Goal: Task Accomplishment & Management: Use online tool/utility

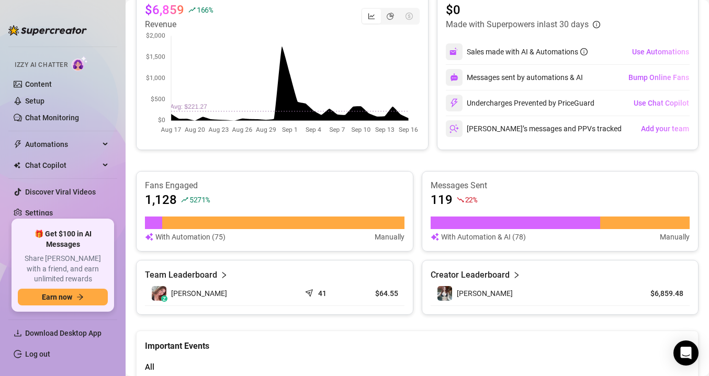
scroll to position [500, 0]
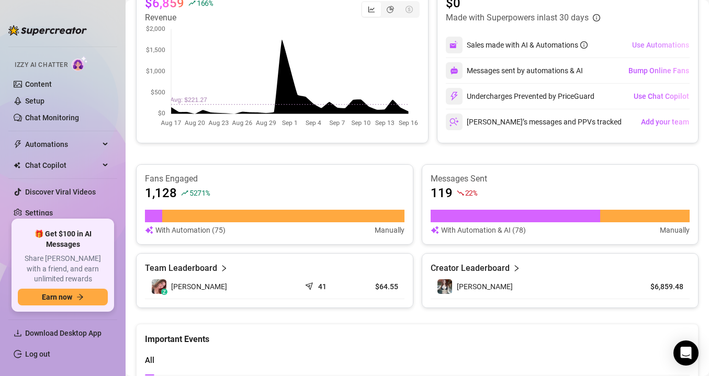
click at [642, 44] on span "Use Automations" at bounding box center [660, 45] width 57 height 8
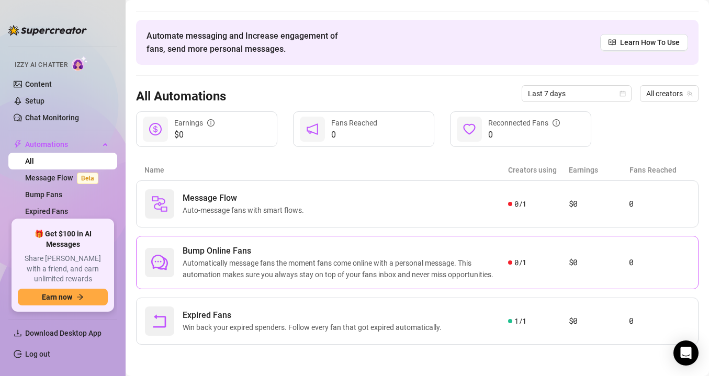
click at [420, 276] on span "Automatically message fans the moment fans come online with a personal message.…" at bounding box center [346, 269] width 326 height 23
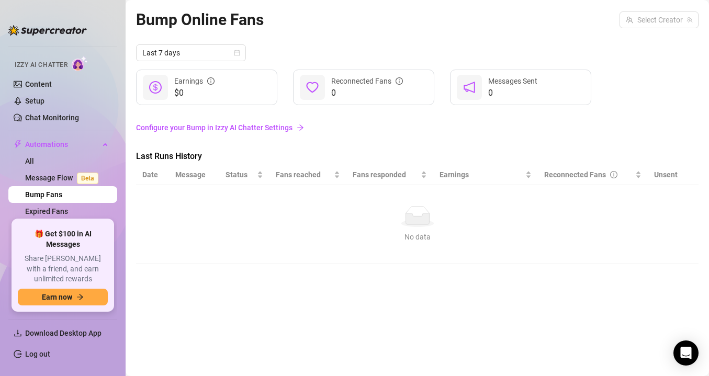
click at [286, 131] on link "Configure your Bump in Izzy AI Chatter Settings" at bounding box center [417, 128] width 563 height 12
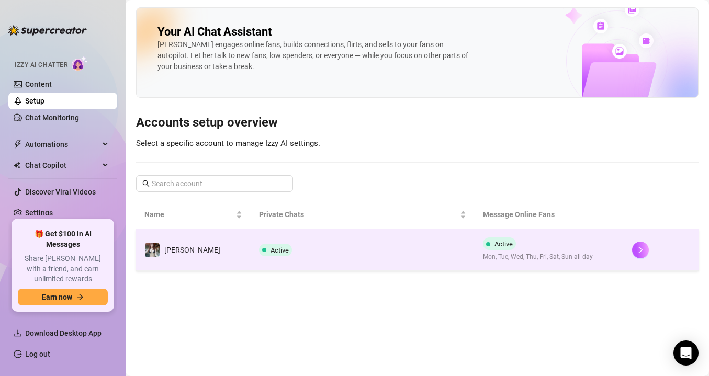
click at [383, 253] on td "Active" at bounding box center [363, 250] width 224 height 42
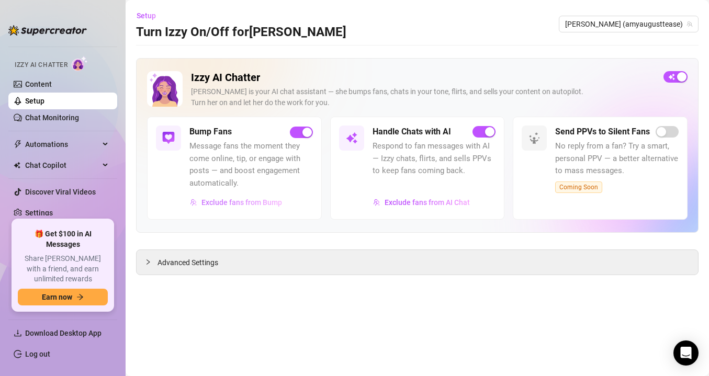
click at [275, 201] on span "Exclude fans from Bump" at bounding box center [242, 202] width 81 height 8
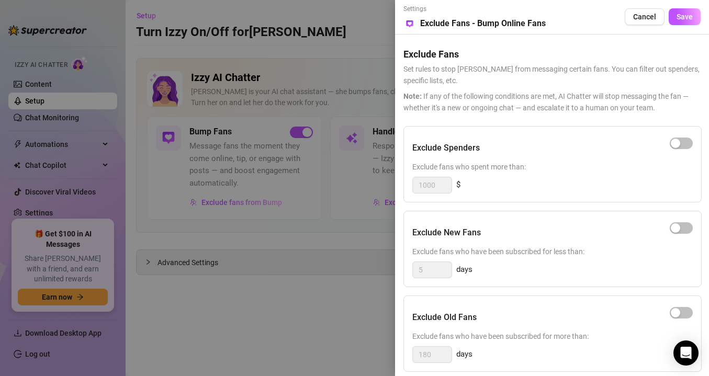
scroll to position [99, 0]
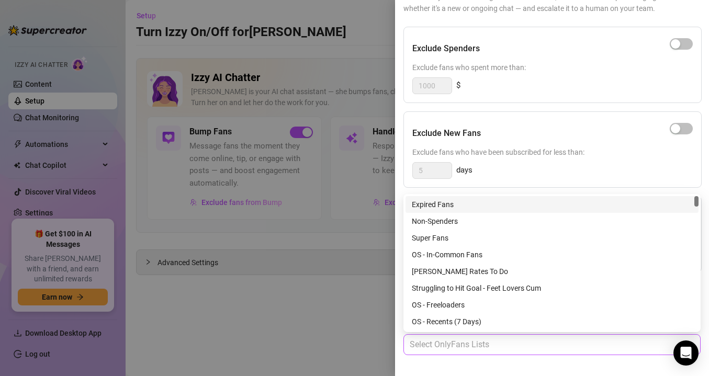
click at [484, 346] on div at bounding box center [547, 345] width 282 height 19
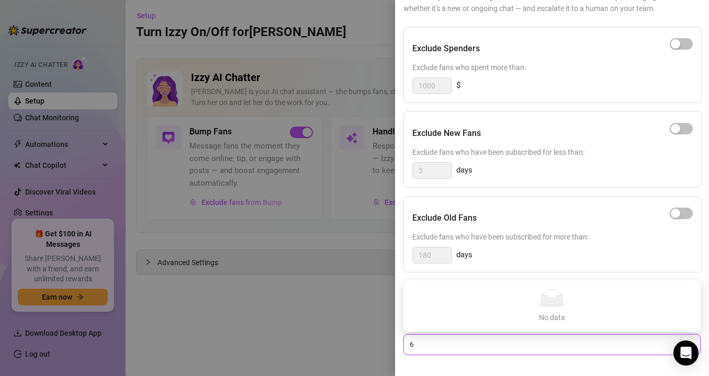
type input "6"
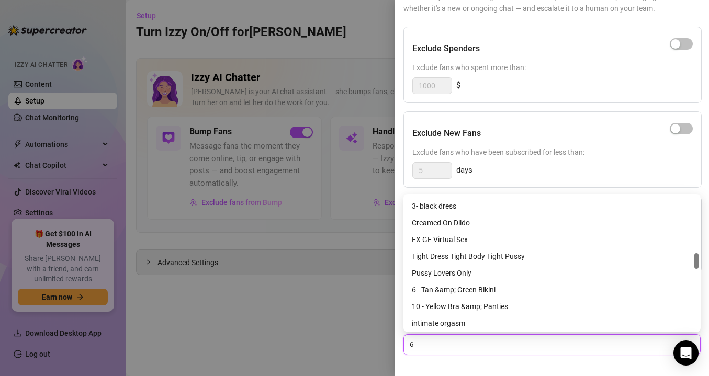
scroll to position [472, 0]
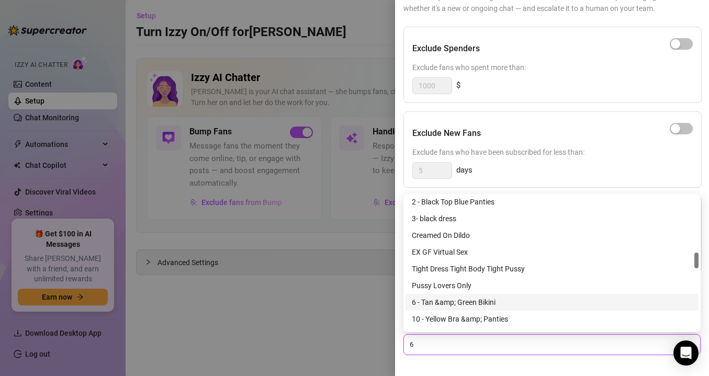
click at [479, 302] on div "6 - Tan &amp; Green Bikini" at bounding box center [552, 303] width 281 height 12
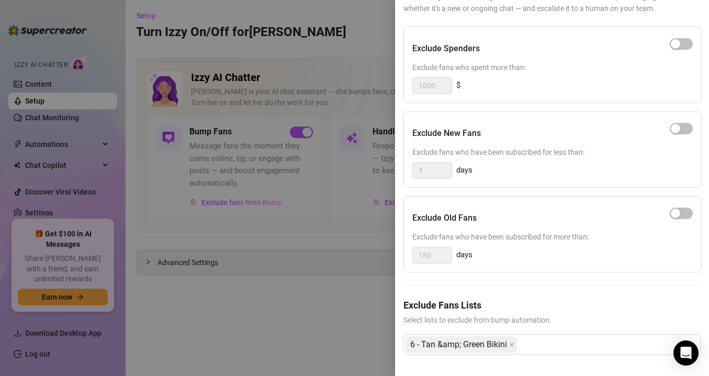
click at [533, 362] on div "Exclude Fans Lists Select lists to exclude from bump automation. 6 - Tan &amp; …" at bounding box center [552, 335] width 297 height 74
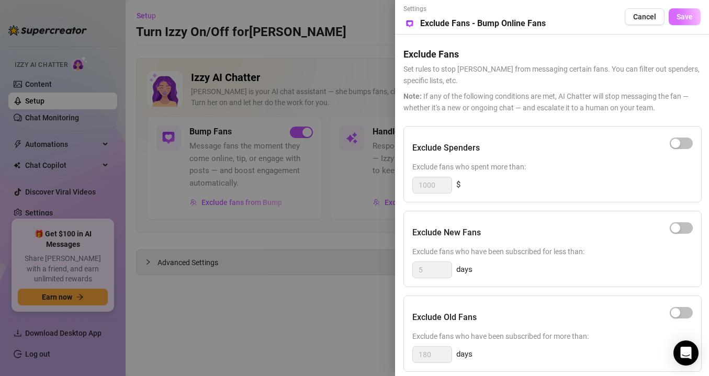
click at [683, 20] on span "Save" at bounding box center [685, 17] width 16 height 8
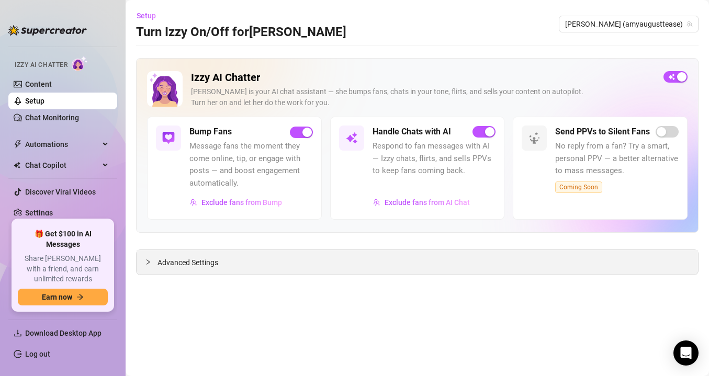
click at [256, 257] on div "Advanced Settings" at bounding box center [418, 262] width 562 height 25
click at [183, 260] on span "Advanced Settings" at bounding box center [188, 263] width 61 height 12
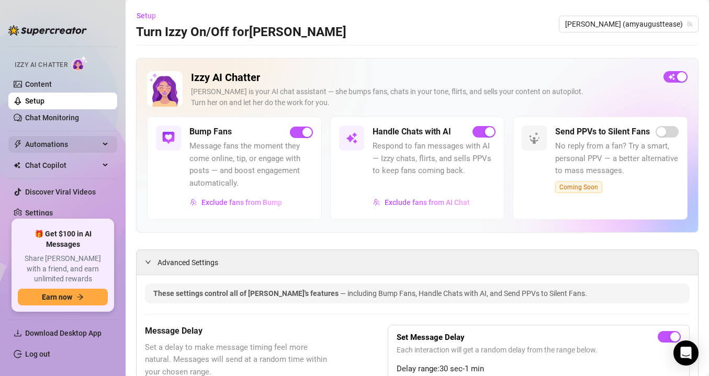
click at [61, 142] on span "Automations" at bounding box center [62, 144] width 74 height 17
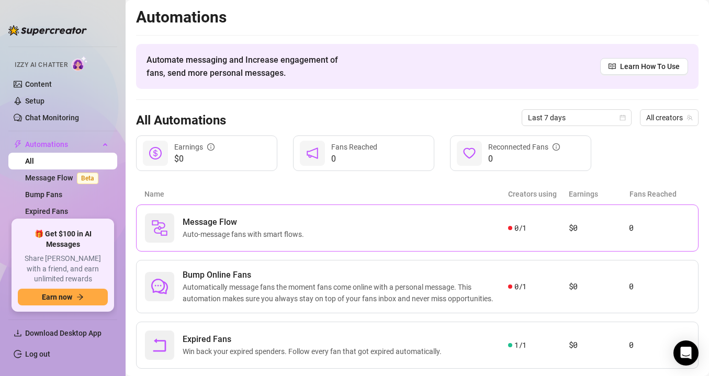
click at [295, 236] on span "Auto-message fans with smart flows." at bounding box center [246, 235] width 126 height 12
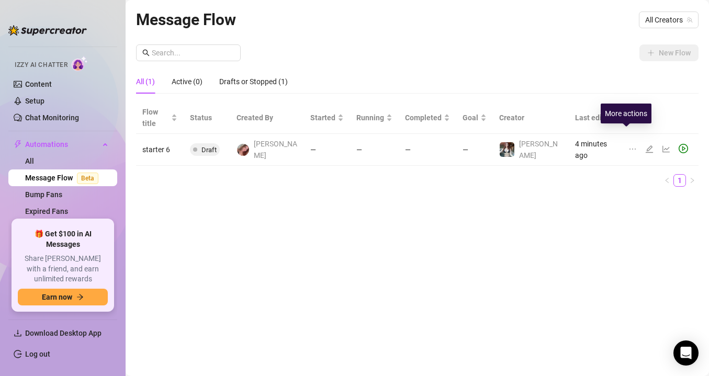
click at [629, 145] on icon "ellipsis" at bounding box center [633, 149] width 8 height 8
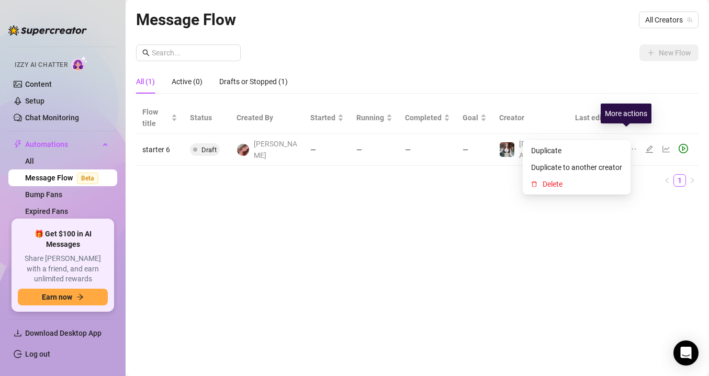
click at [629, 145] on icon "ellipsis" at bounding box center [633, 149] width 8 height 8
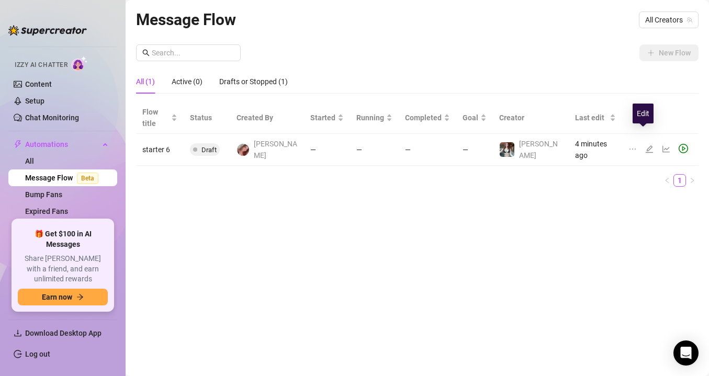
click at [646, 145] on icon "edit" at bounding box center [650, 149] width 8 height 8
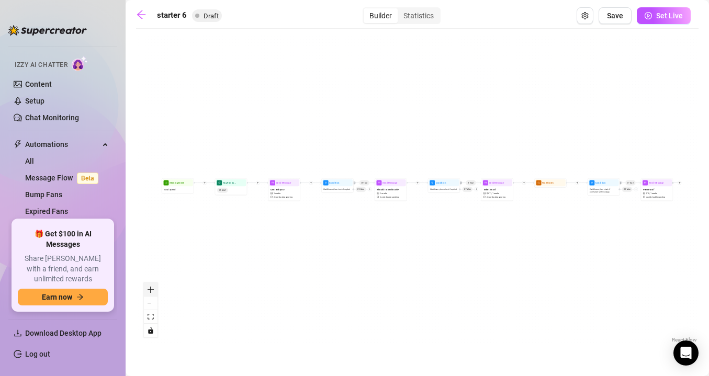
click at [152, 287] on icon "zoom in" at bounding box center [151, 290] width 6 height 6
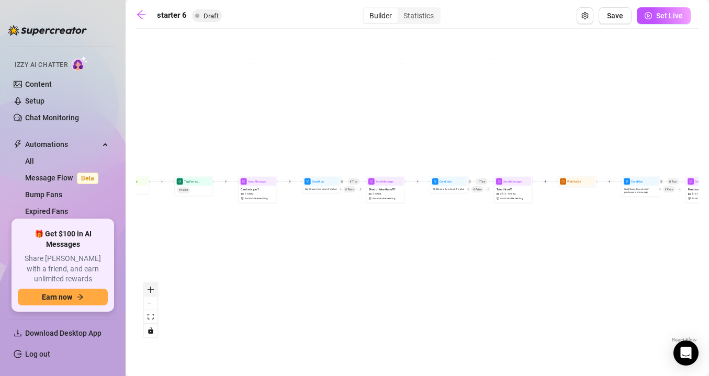
click at [152, 287] on icon "zoom in" at bounding box center [151, 290] width 6 height 6
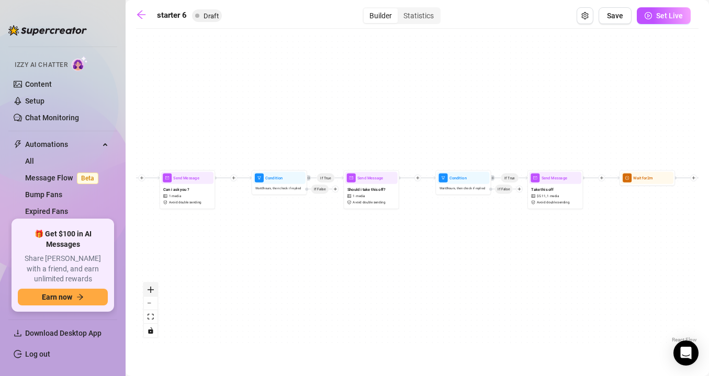
click at [152, 287] on icon "zoom in" at bounding box center [151, 290] width 6 height 6
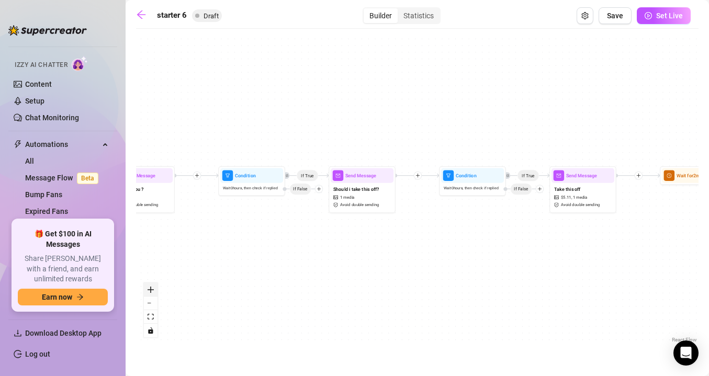
click at [152, 287] on icon "zoom in" at bounding box center [151, 290] width 6 height 6
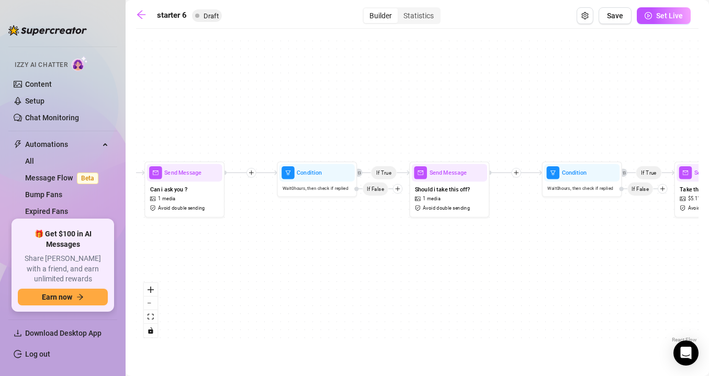
drag, startPoint x: 257, startPoint y: 249, endPoint x: 416, endPoint y: 249, distance: 159.2
click at [412, 249] on div "If True If True If True Tag Fan as... TO SEXT Send Message Panties off $ 10 , 1…" at bounding box center [417, 190] width 563 height 312
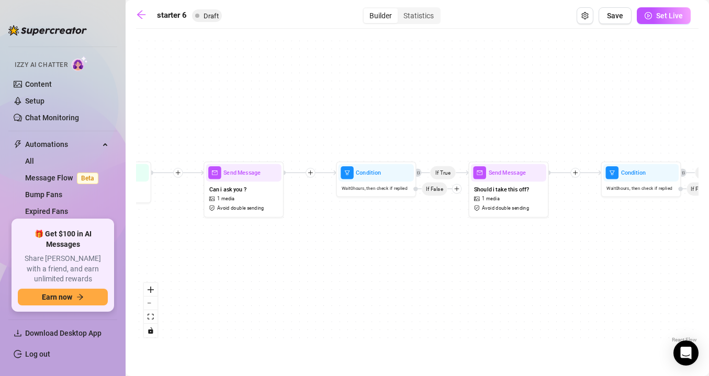
drag, startPoint x: 201, startPoint y: 253, endPoint x: 368, endPoint y: 254, distance: 167.5
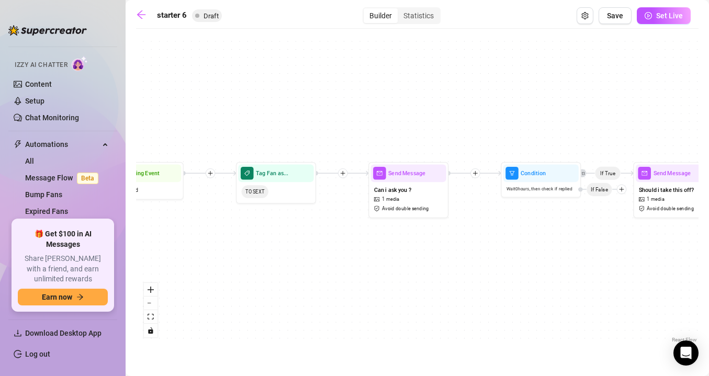
click at [368, 254] on div "If True If True If True Tag Fan as... TO SEXT Send Message Panties off $ 10 , 1…" at bounding box center [417, 190] width 563 height 312
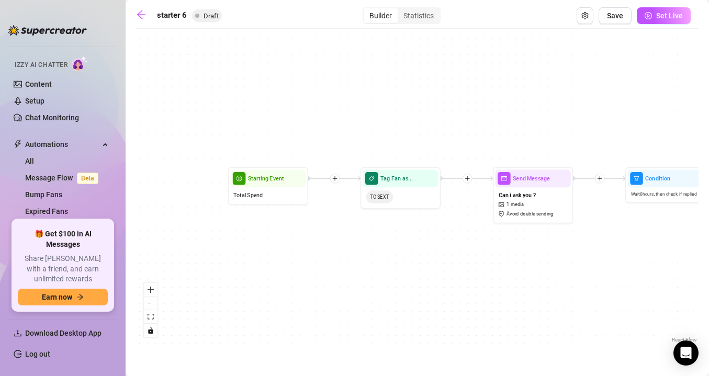
drag, startPoint x: 222, startPoint y: 235, endPoint x: 347, endPoint y: 240, distance: 124.7
click at [347, 240] on div "If True If True If True Tag Fan as... TO SEXT Send Message Panties off $ 10 , 1…" at bounding box center [417, 190] width 563 height 312
click at [273, 188] on div "Total Spend" at bounding box center [267, 194] width 75 height 15
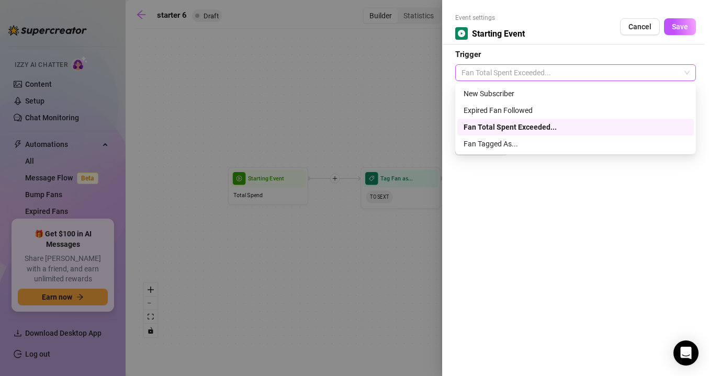
click at [540, 67] on span "Fan Total Spent Exceeded..." at bounding box center [576, 73] width 228 height 16
click at [522, 142] on div "Fan Tagged As..." at bounding box center [576, 144] width 224 height 12
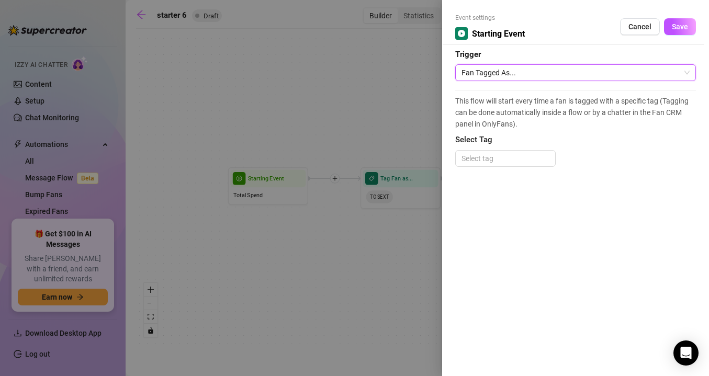
click at [538, 76] on span "Fan Tagged As..." at bounding box center [576, 73] width 228 height 16
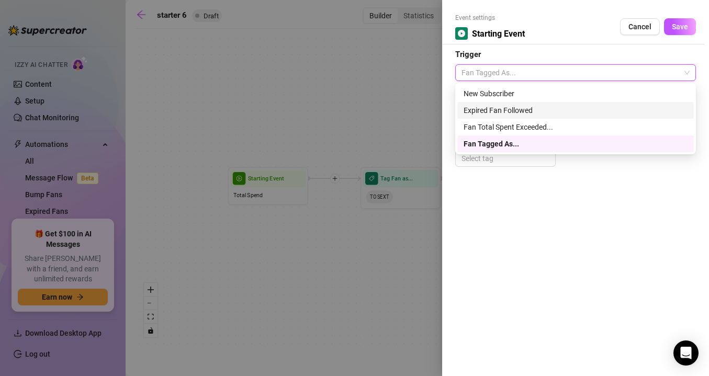
click at [366, 276] on div at bounding box center [354, 188] width 709 height 376
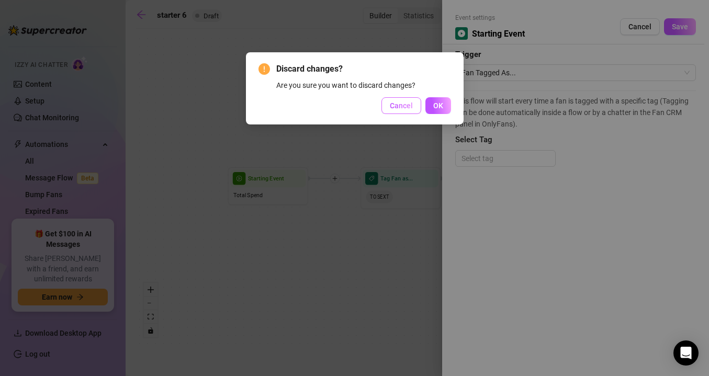
click at [403, 112] on button "Cancel" at bounding box center [402, 105] width 40 height 17
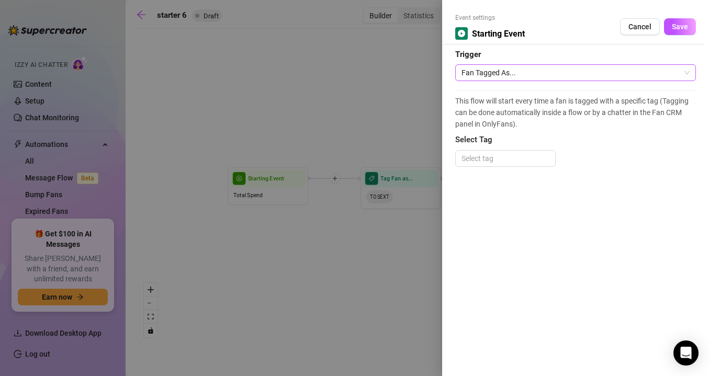
click at [504, 75] on span "Fan Tagged As..." at bounding box center [576, 73] width 228 height 16
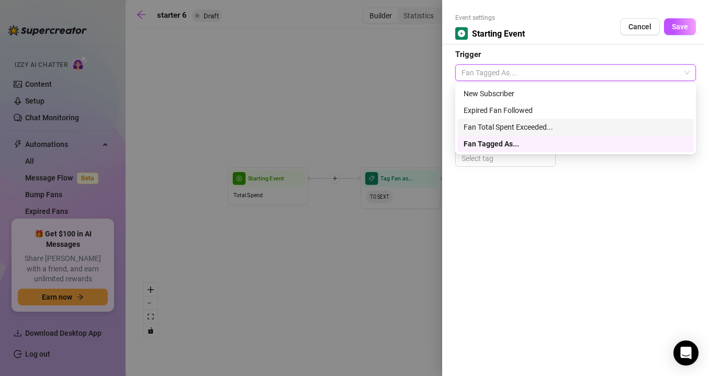
click at [503, 127] on div "Fan Total Spent Exceeded..." at bounding box center [576, 127] width 224 height 12
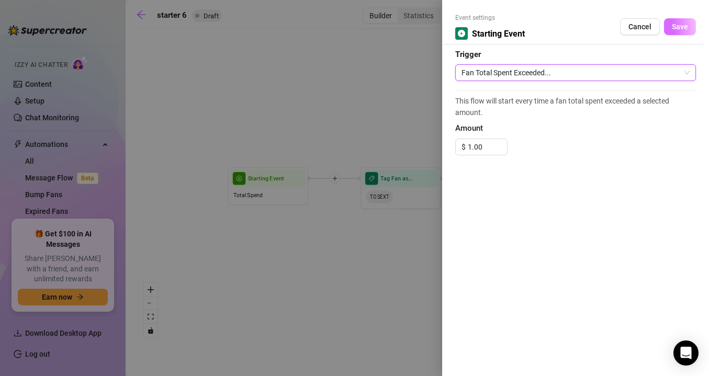
click at [678, 24] on span "Save" at bounding box center [680, 27] width 16 height 8
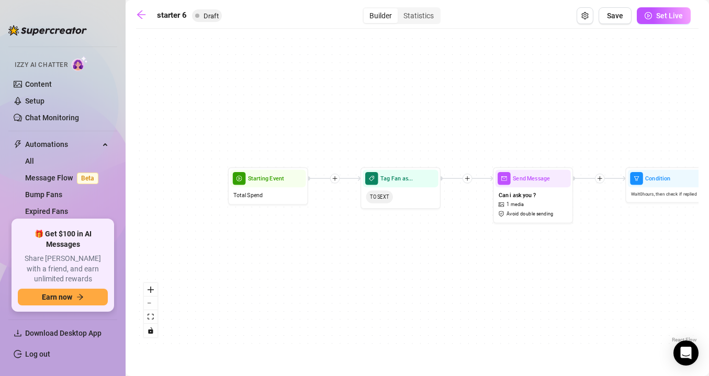
click at [337, 177] on icon "plus" at bounding box center [335, 179] width 6 height 6
click at [361, 221] on div "Tag Fan" at bounding box center [374, 221] width 59 height 14
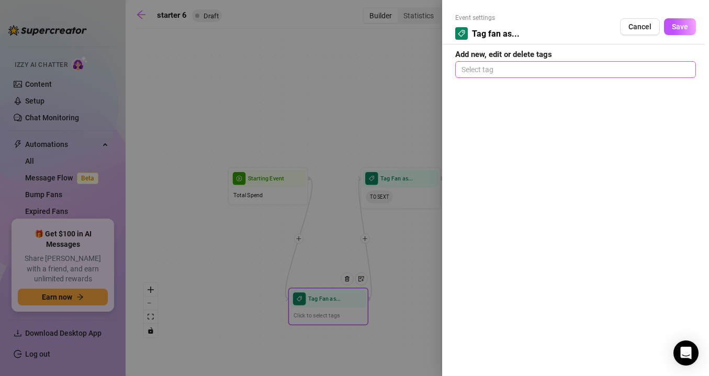
click at [506, 73] on div at bounding box center [576, 69] width 237 height 15
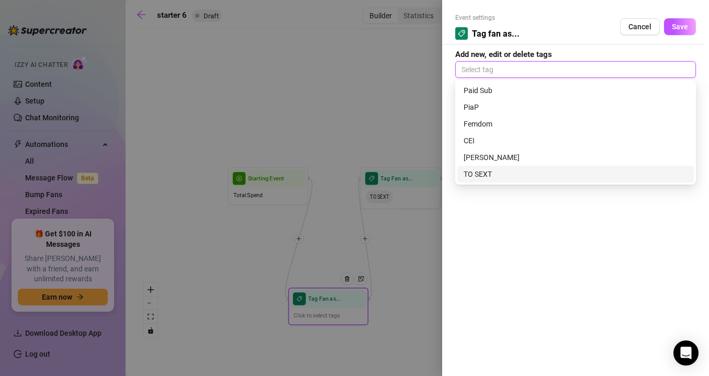
click at [488, 174] on div "TO SEXT" at bounding box center [576, 175] width 224 height 12
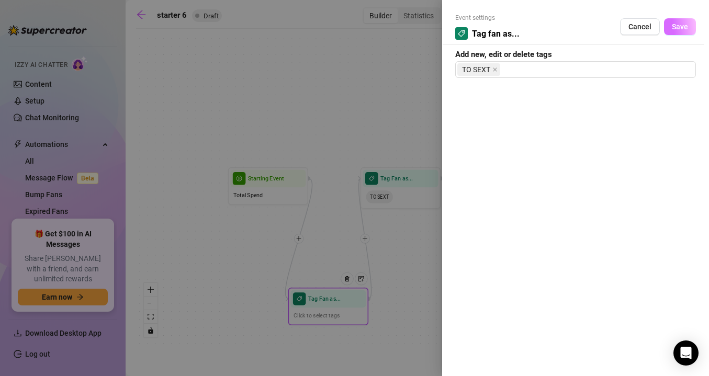
click at [680, 27] on span "Save" at bounding box center [680, 27] width 16 height 8
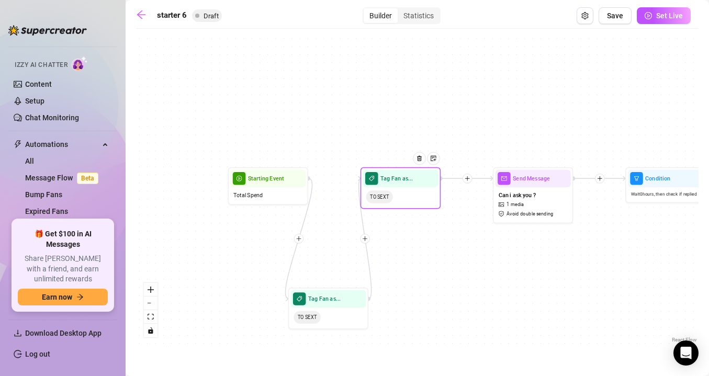
click at [415, 206] on div "TO SEXT" at bounding box center [400, 196] width 75 height 19
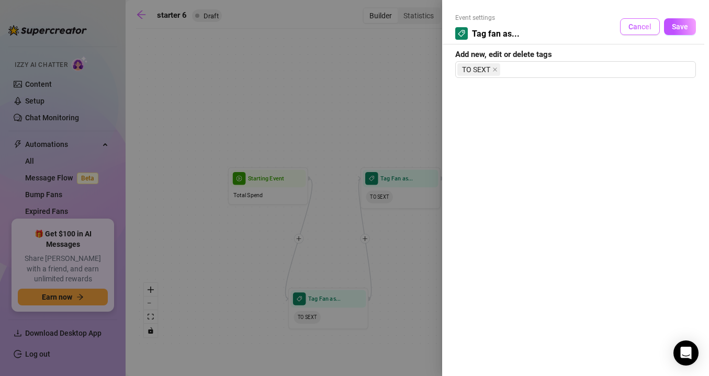
click at [629, 29] on button "Cancel" at bounding box center [640, 26] width 40 height 17
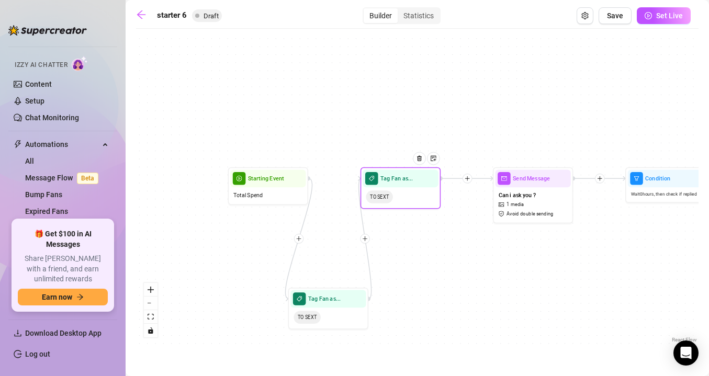
click at [425, 182] on div at bounding box center [422, 164] width 35 height 41
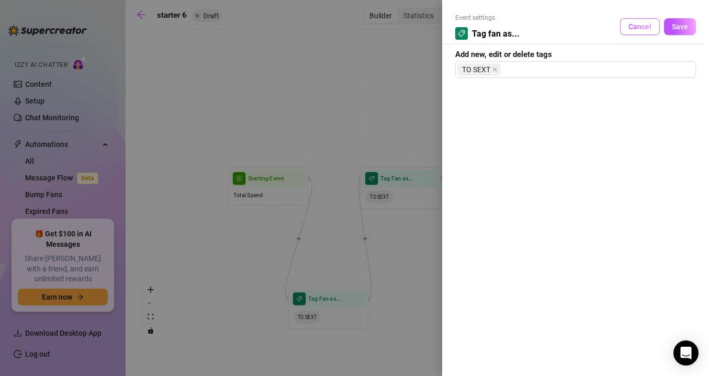
click at [637, 27] on span "Cancel" at bounding box center [640, 27] width 23 height 8
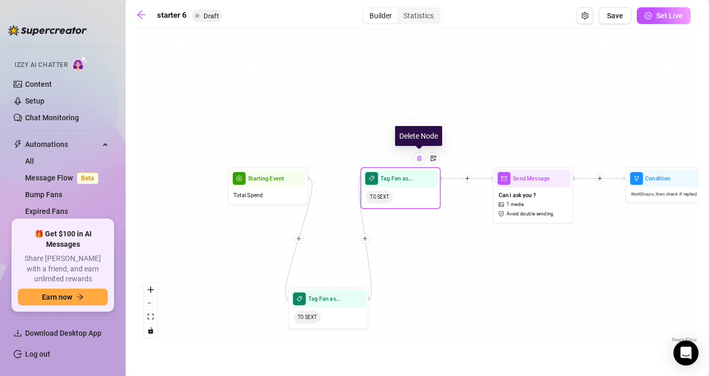
click at [421, 160] on img at bounding box center [419, 159] width 6 height 6
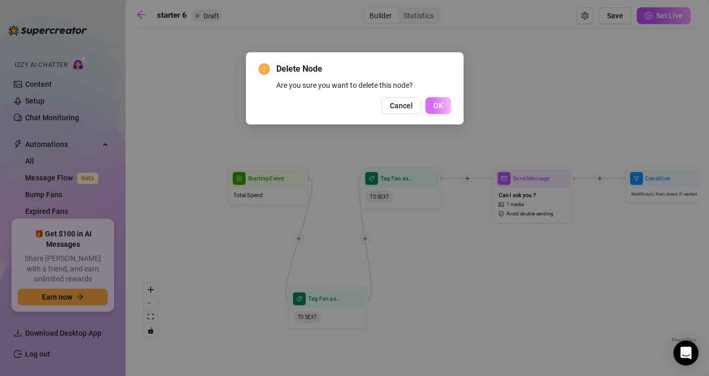
click at [439, 103] on span "OK" at bounding box center [439, 106] width 10 height 8
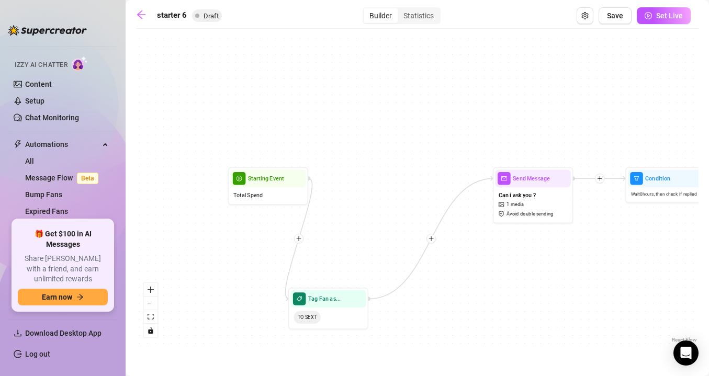
click at [432, 241] on icon "plus" at bounding box center [432, 239] width 6 height 6
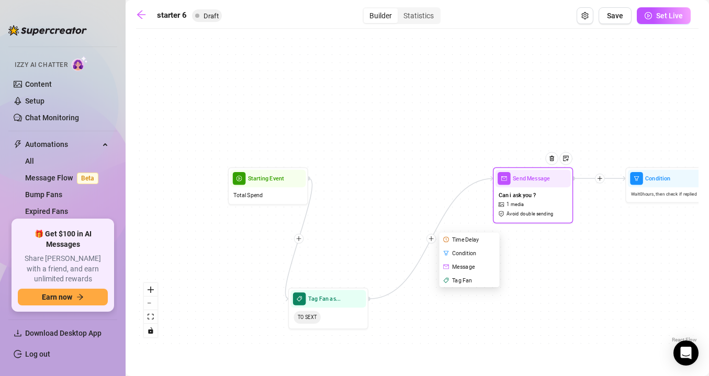
click at [537, 196] on div "Can i ask you ? 1 media Avoid double sending" at bounding box center [533, 204] width 75 height 34
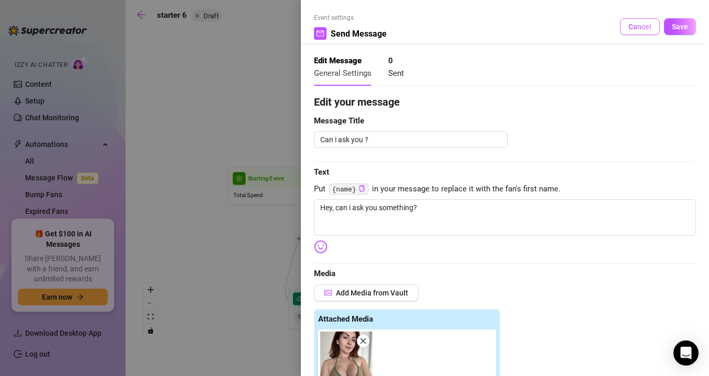
click at [647, 29] on span "Cancel" at bounding box center [640, 27] width 23 height 8
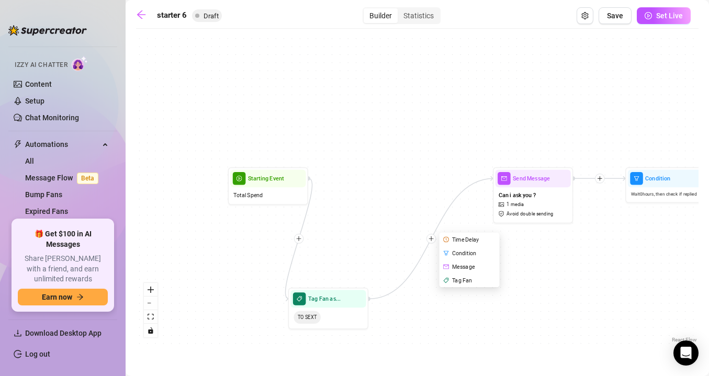
click at [373, 214] on div "If True If True If True Time Delay Condition Message Tag Fan Tag Fan as... TO S…" at bounding box center [417, 190] width 563 height 312
click at [279, 187] on div "Total Spend" at bounding box center [267, 194] width 75 height 15
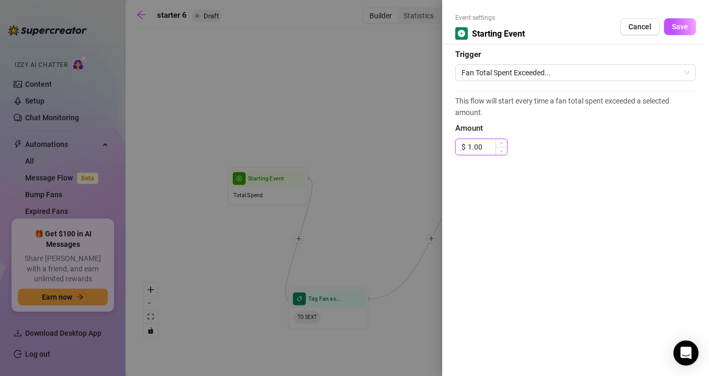
click at [470, 147] on input "1.00" at bounding box center [487, 147] width 39 height 16
click at [545, 79] on span "Fan Total Spent Exceeded..." at bounding box center [576, 73] width 228 height 16
click at [561, 60] on form "Event settings Starting Event Cancel Save Trigger Fan Total Spent Exceeded... T…" at bounding box center [576, 89] width 241 height 152
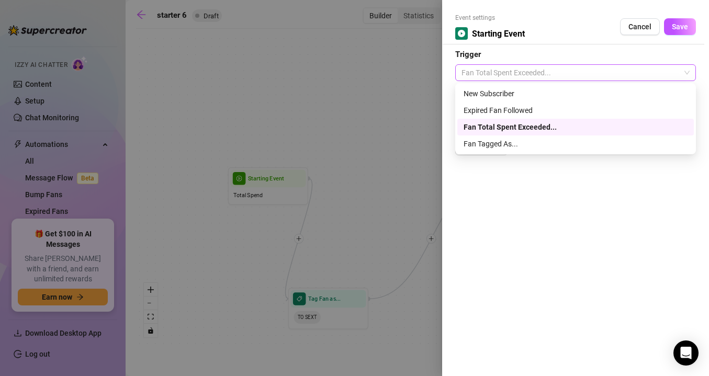
click at [547, 74] on span "Fan Total Spent Exceeded..." at bounding box center [576, 73] width 228 height 16
click at [545, 95] on div "New Subscriber" at bounding box center [576, 94] width 224 height 12
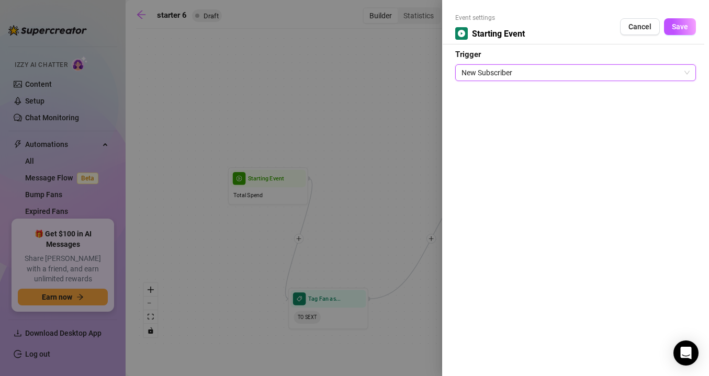
click at [545, 75] on span "New Subscriber" at bounding box center [576, 73] width 228 height 16
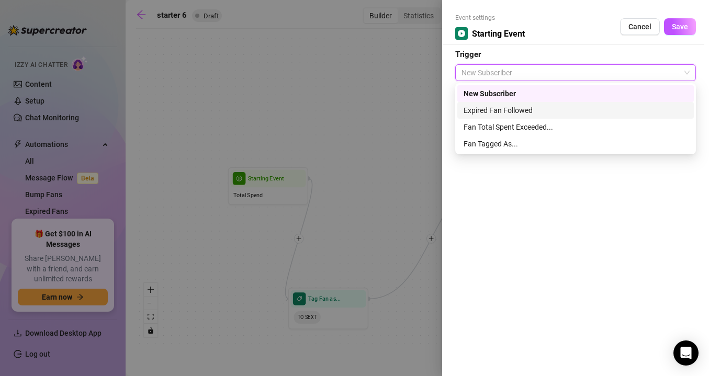
click at [542, 114] on div "Expired Fan Followed" at bounding box center [576, 111] width 224 height 12
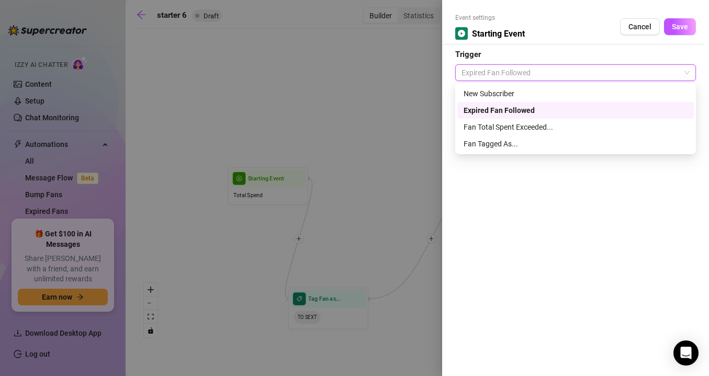
click at [548, 64] on div "Expired Fan Followed" at bounding box center [576, 72] width 241 height 17
click at [543, 99] on div "New Subscriber" at bounding box center [576, 93] width 237 height 17
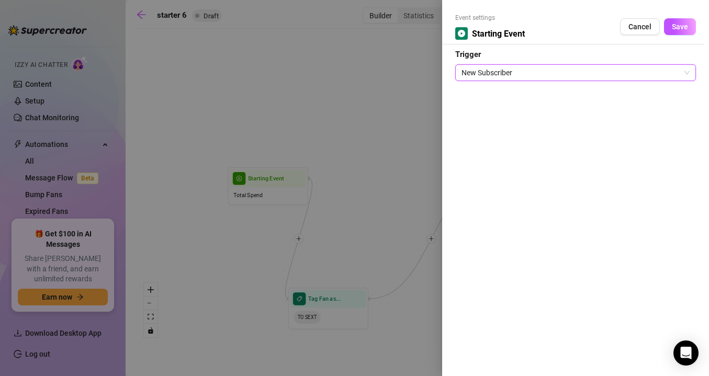
click at [548, 75] on span "New Subscriber" at bounding box center [576, 73] width 228 height 16
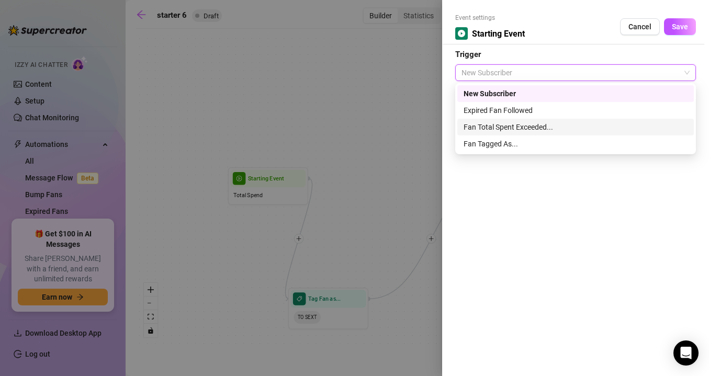
click at [541, 129] on div "Fan Total Spent Exceeded..." at bounding box center [576, 127] width 224 height 12
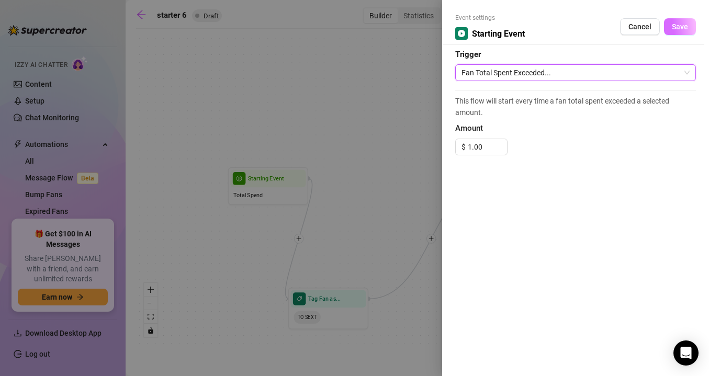
click at [675, 29] on span "Save" at bounding box center [680, 27] width 16 height 8
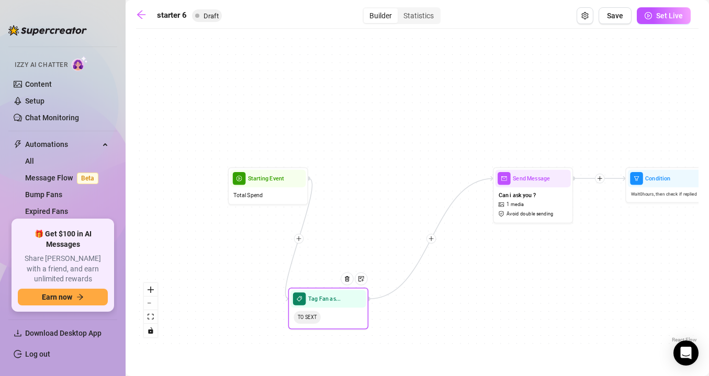
click at [339, 318] on div "TO SEXT" at bounding box center [328, 317] width 75 height 19
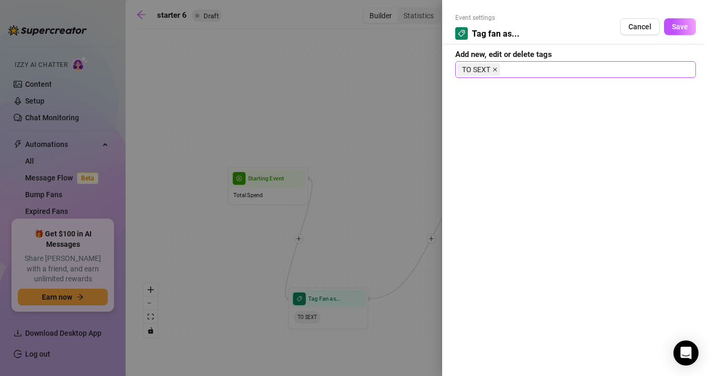
click at [495, 69] on icon "close" at bounding box center [495, 69] width 5 height 5
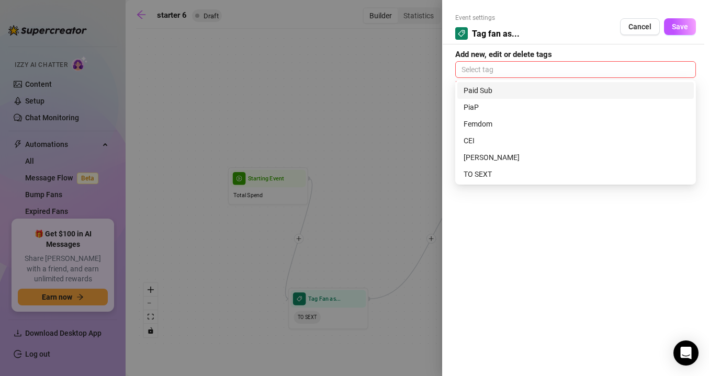
click at [495, 70] on div at bounding box center [576, 69] width 237 height 15
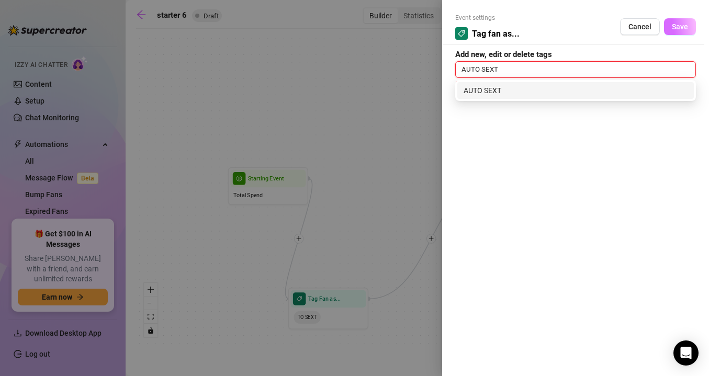
type input "AUTO SEXT"
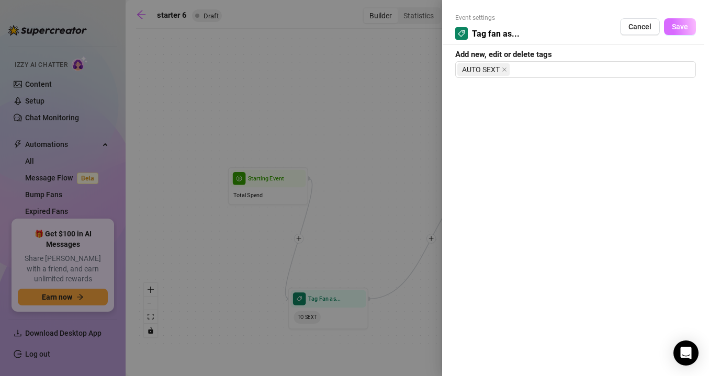
click at [680, 34] on button "Save" at bounding box center [680, 26] width 32 height 17
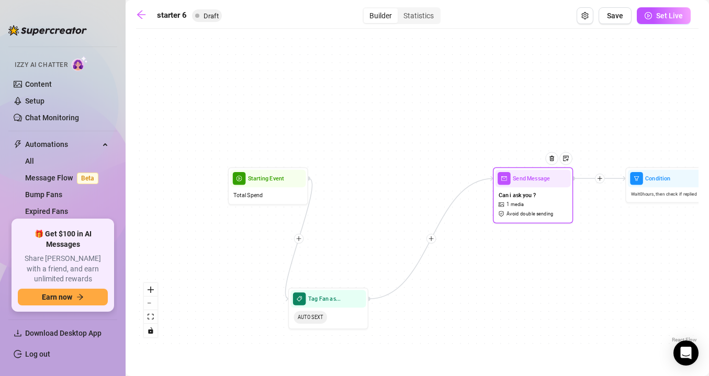
click at [560, 203] on div "Can i ask you ? 1 media Avoid double sending" at bounding box center [533, 204] width 75 height 34
type textarea "Hey, can i ask you something?"
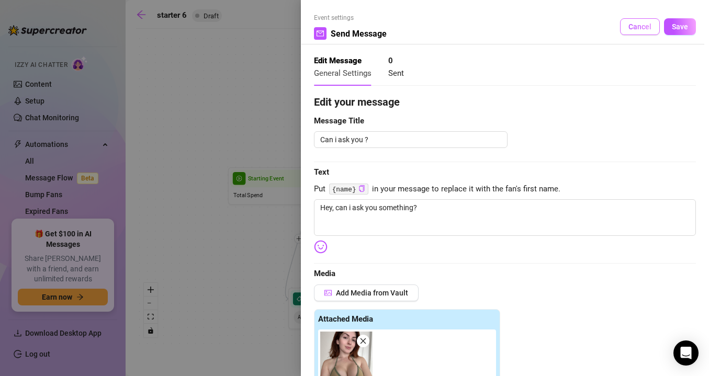
click at [648, 29] on span "Cancel" at bounding box center [640, 27] width 23 height 8
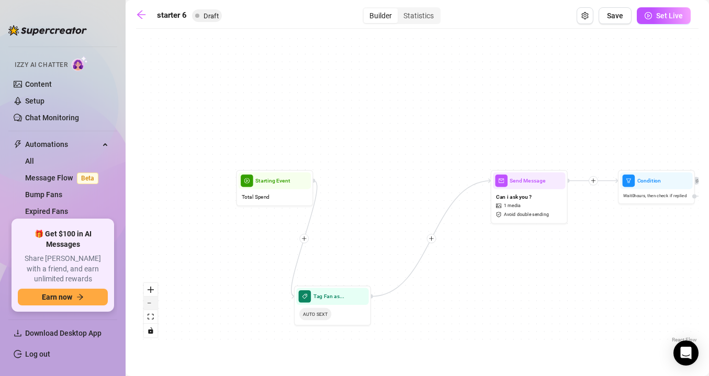
click at [152, 304] on button "zoom out" at bounding box center [151, 304] width 14 height 14
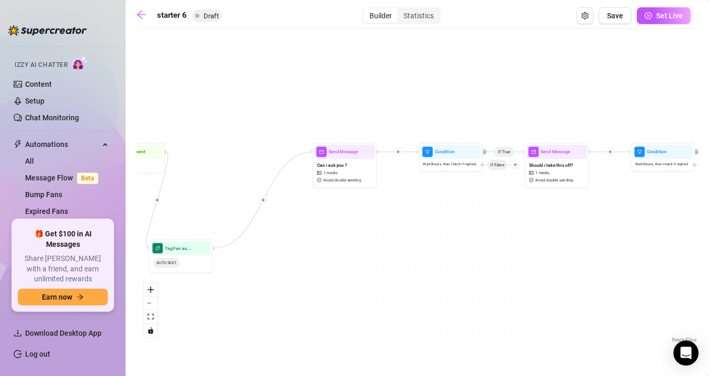
drag, startPoint x: 444, startPoint y: 269, endPoint x: 305, endPoint y: 243, distance: 141.7
click at [276, 238] on div "If True If True If True Tag Fan as... AUTO SEXT Send Message Panties off $ 10 ,…" at bounding box center [417, 190] width 563 height 312
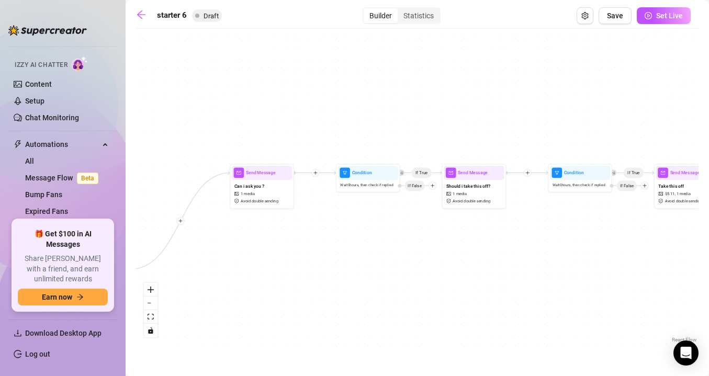
drag, startPoint x: 459, startPoint y: 237, endPoint x: 378, endPoint y: 259, distance: 84.1
click at [378, 259] on div "If True If True If True Tag Fan as... AUTO SEXT Send Message Panties off $ 10 ,…" at bounding box center [417, 190] width 563 height 312
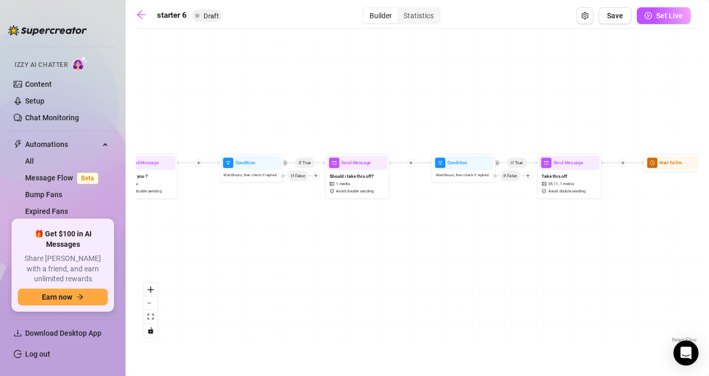
drag, startPoint x: 428, startPoint y: 264, endPoint x: 378, endPoint y: 253, distance: 52.0
click at [309, 253] on div "If True If True If True Tag Fan as... AUTO SEXT Send Message Panties off $ 10 ,…" at bounding box center [417, 190] width 563 height 312
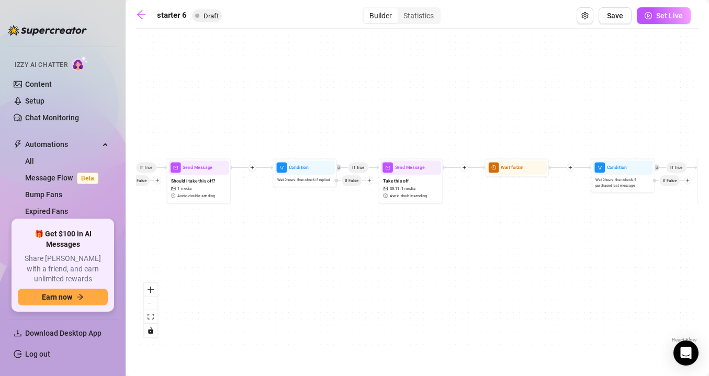
drag, startPoint x: 476, startPoint y: 254, endPoint x: 317, endPoint y: 259, distance: 159.2
click at [318, 259] on div "If True If True If True Tag Fan as... AUTO SEXT Send Message Panties off $ 10 ,…" at bounding box center [417, 190] width 563 height 312
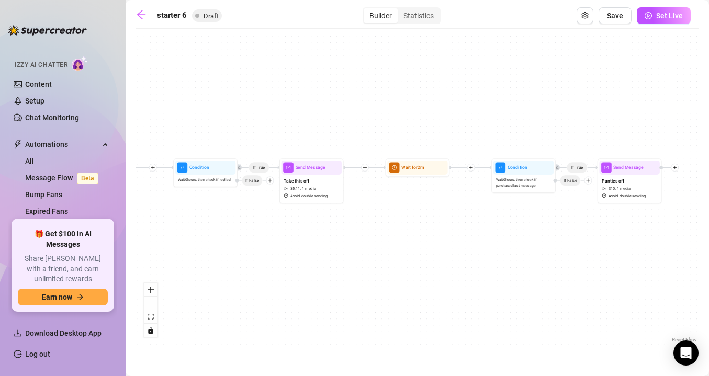
drag, startPoint x: 469, startPoint y: 263, endPoint x: 344, endPoint y: 263, distance: 124.6
click at [344, 263] on div "If True If True If True Tag Fan as... AUTO SEXT Send Message Panties off $ 10 ,…" at bounding box center [417, 190] width 563 height 312
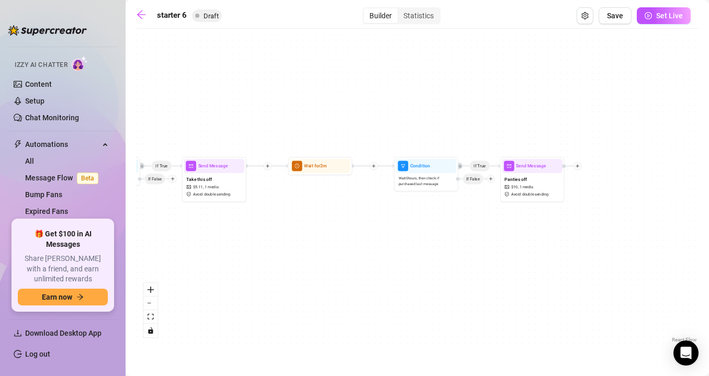
drag, startPoint x: 452, startPoint y: 264, endPoint x: 383, endPoint y: 263, distance: 69.6
click at [383, 263] on div "If True If True If True Tag Fan as... AUTO SEXT Send Message Panties off $ 10 ,…" at bounding box center [417, 190] width 563 height 312
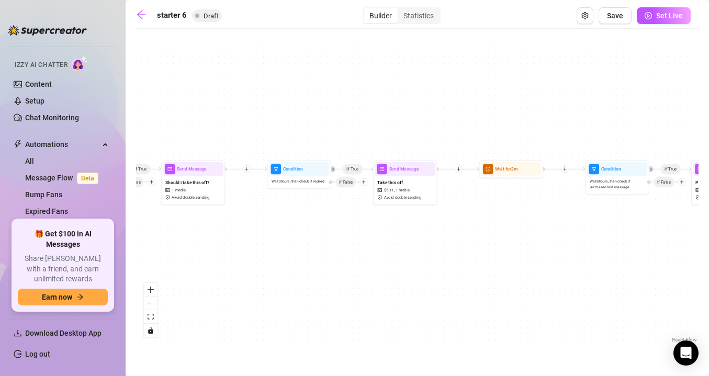
drag, startPoint x: 310, startPoint y: 234, endPoint x: 508, endPoint y: 237, distance: 197.4
click at [508, 237] on div "If True If True If True Tag Fan as... AUTO SEXT Send Message Panties off $ 10 ,…" at bounding box center [417, 190] width 563 height 312
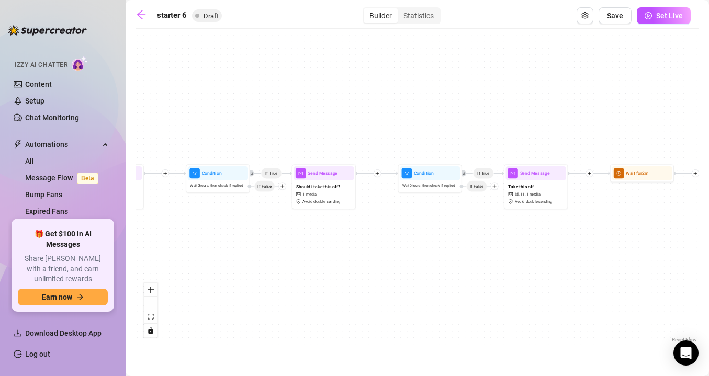
drag, startPoint x: 294, startPoint y: 232, endPoint x: 420, endPoint y: 236, distance: 126.8
click at [420, 236] on div "If True If True If True Tag Fan as... AUTO SEXT Send Message Panties off $ 10 ,…" at bounding box center [417, 190] width 563 height 312
click at [379, 173] on icon "plus" at bounding box center [380, 173] width 5 height 5
click at [394, 174] on div "Time Delay" at bounding box center [410, 174] width 47 height 11
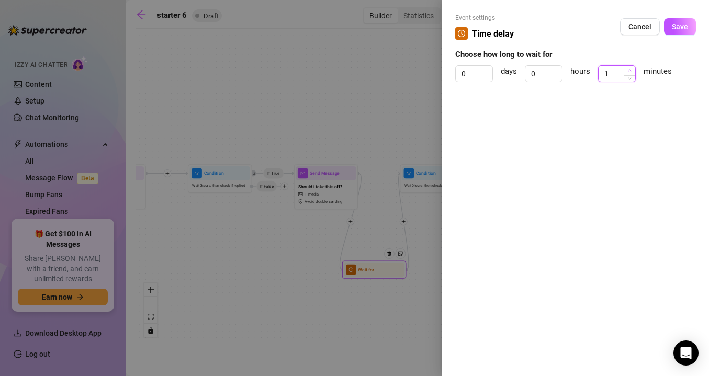
click at [629, 69] on icon "up" at bounding box center [630, 71] width 4 height 4
type input "2"
click at [629, 69] on icon "up" at bounding box center [630, 71] width 4 height 4
click at [674, 30] on span "Save" at bounding box center [680, 27] width 16 height 8
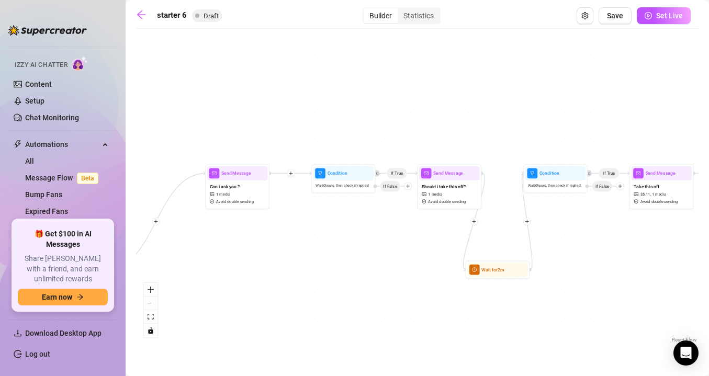
drag, startPoint x: 491, startPoint y: 270, endPoint x: 615, endPoint y: 270, distance: 124.1
click at [615, 270] on div "If True If True If True Wait for 2m Tag Fan as... AUTO SEXT Send Message Pantie…" at bounding box center [417, 190] width 563 height 312
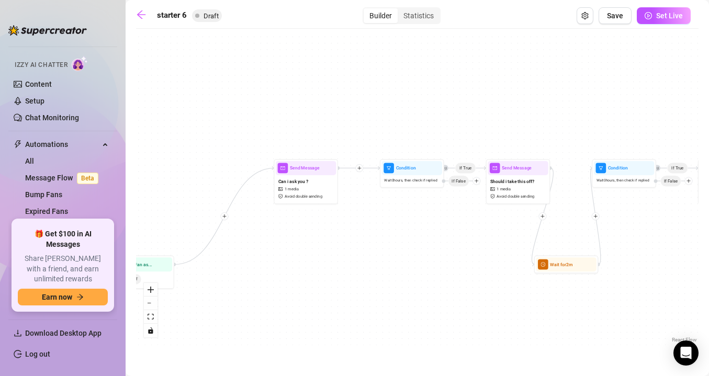
drag, startPoint x: 384, startPoint y: 274, endPoint x: 343, endPoint y: 227, distance: 62.4
click at [343, 227] on div "If True If True If True Wait for 2m Tag Fan as... AUTO SEXT Send Message Pantie…" at bounding box center [417, 190] width 563 height 312
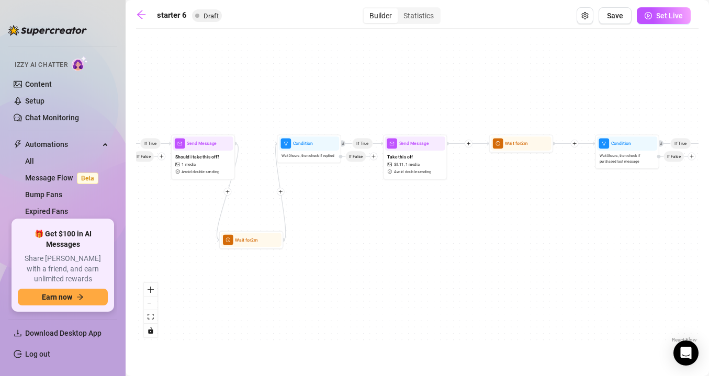
drag, startPoint x: 563, startPoint y: 213, endPoint x: 365, endPoint y: 230, distance: 199.2
click at [365, 230] on div "If True If True If True Wait for 2m Tag Fan as... AUTO SEXT Send Message Pantie…" at bounding box center [417, 190] width 563 height 312
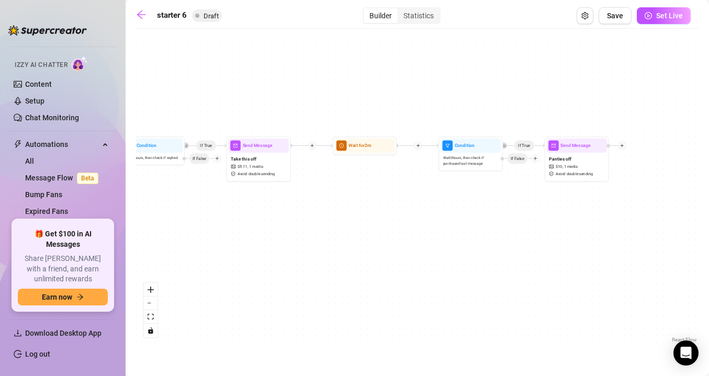
drag, startPoint x: 528, startPoint y: 231, endPoint x: 371, endPoint y: 233, distance: 157.1
click at [371, 233] on div "If True If True If True Wait for 2m Tag Fan as... AUTO SEXT Send Message Pantie…" at bounding box center [417, 190] width 563 height 312
click at [143, 14] on icon "arrow-left" at bounding box center [141, 14] width 10 height 10
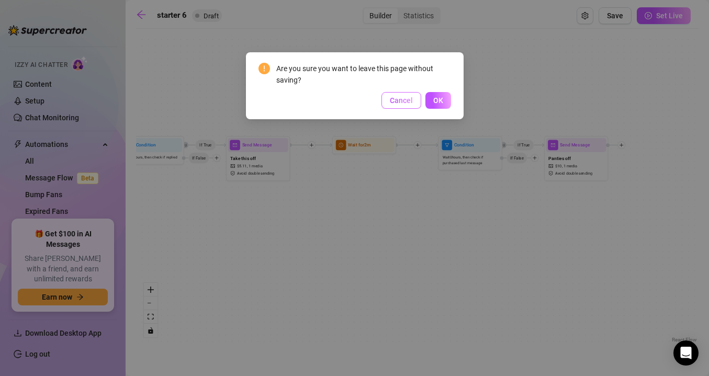
click at [412, 101] on span "Cancel" at bounding box center [401, 100] width 23 height 8
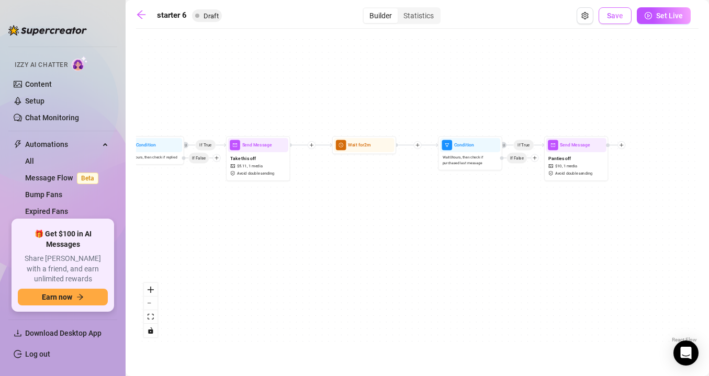
click at [613, 19] on span "Save" at bounding box center [615, 16] width 16 height 8
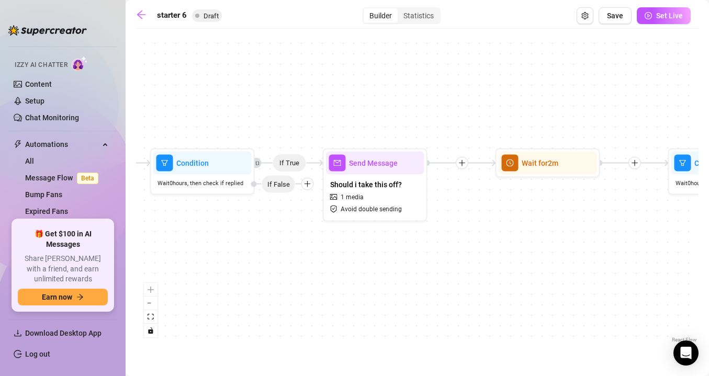
drag, startPoint x: 368, startPoint y: 253, endPoint x: 498, endPoint y: 227, distance: 133.1
click at [498, 227] on div "If True If True If True Wait for 2m Tag Fan as... AUTO SEXT Send Message Pantie…" at bounding box center [417, 190] width 563 height 312
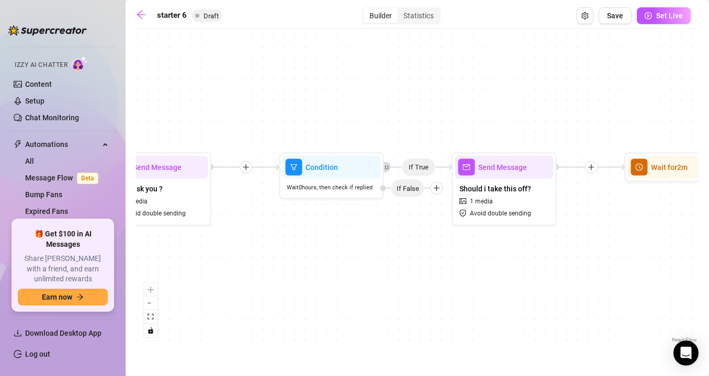
drag, startPoint x: 280, startPoint y: 279, endPoint x: 454, endPoint y: 290, distance: 174.7
click at [450, 289] on div "If True If True If True Wait for 2m Tag Fan as... AUTO SEXT Send Message Pantie…" at bounding box center [417, 190] width 563 height 312
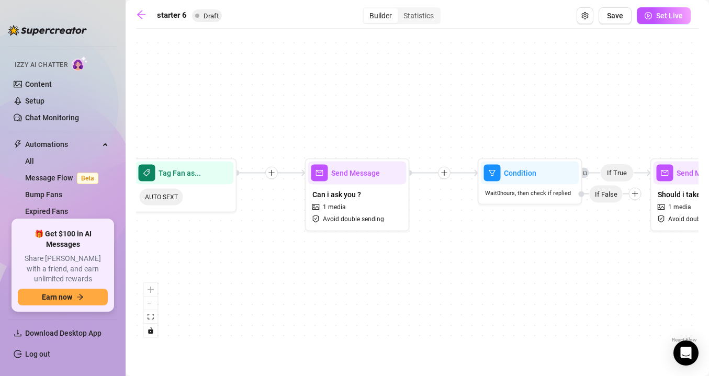
drag, startPoint x: 317, startPoint y: 255, endPoint x: 478, endPoint y: 255, distance: 160.7
click at [478, 255] on div "If True If True If True Wait for 2m Tag Fan as... AUTO SEXT Send Message Pantie…" at bounding box center [417, 190] width 563 height 312
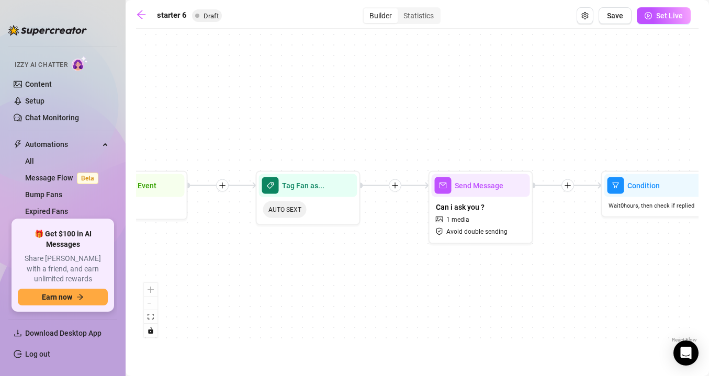
drag, startPoint x: 292, startPoint y: 241, endPoint x: 417, endPoint y: 253, distance: 126.3
click at [417, 253] on div "If True If True If True Wait for 2m Tag Fan as... AUTO SEXT Send Message Pantie…" at bounding box center [417, 190] width 563 height 312
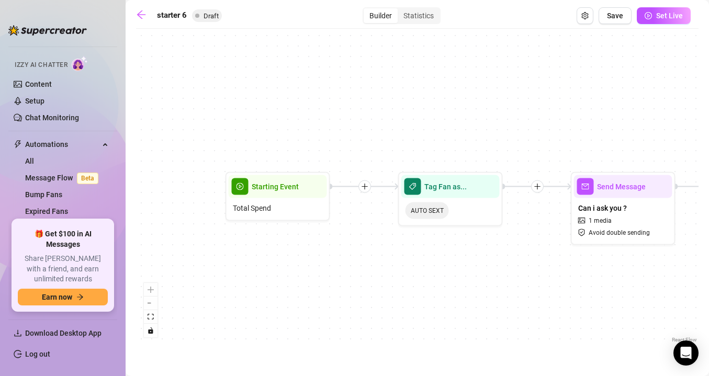
drag, startPoint x: 259, startPoint y: 234, endPoint x: 400, endPoint y: 234, distance: 140.8
click at [400, 234] on div "If True If True If True Wait for 2m Tag Fan as... AUTO SEXT Send Message Pantie…" at bounding box center [417, 190] width 563 height 312
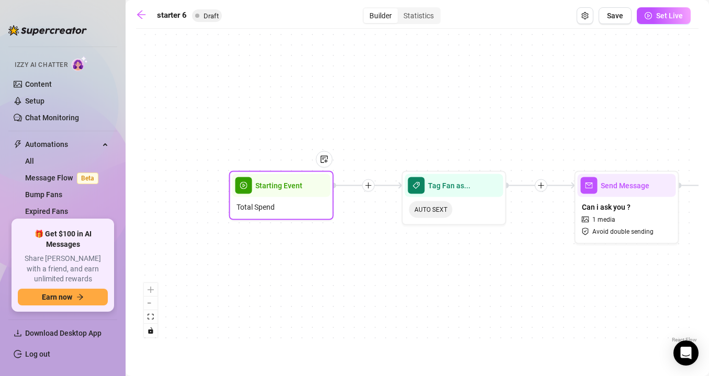
click at [304, 207] on div "Total Spend" at bounding box center [281, 207] width 98 height 20
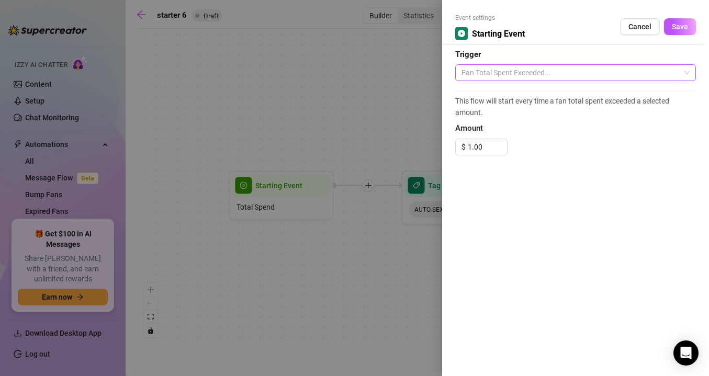
click at [573, 72] on span "Fan Total Spent Exceeded..." at bounding box center [576, 73] width 228 height 16
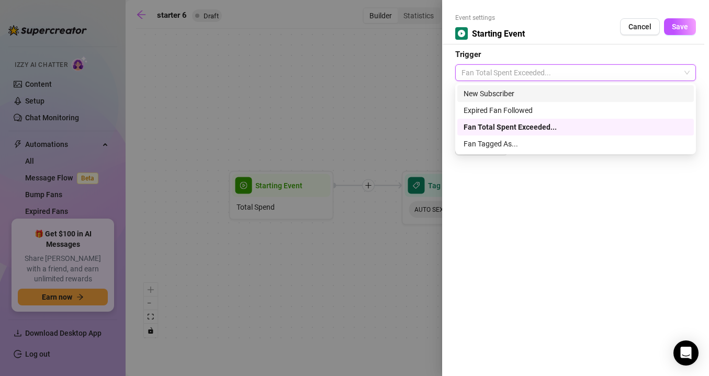
click at [414, 97] on div at bounding box center [354, 188] width 709 height 376
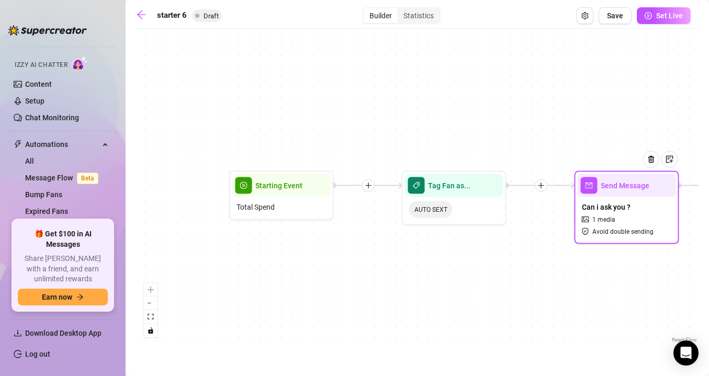
click at [625, 212] on span "Can i ask you ?" at bounding box center [606, 208] width 49 height 12
type textarea "Hey, can i ask you something?"
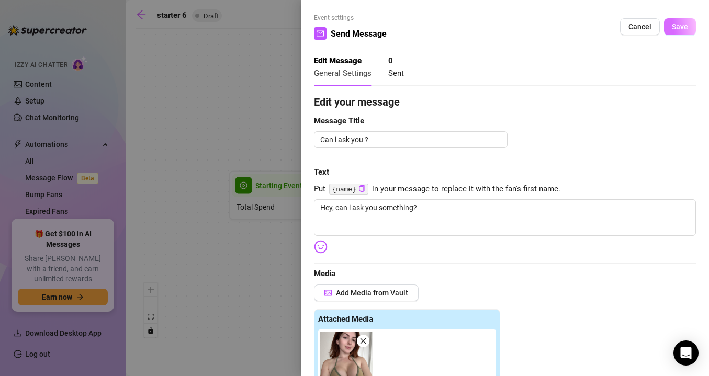
click at [681, 27] on span "Save" at bounding box center [680, 27] width 16 height 8
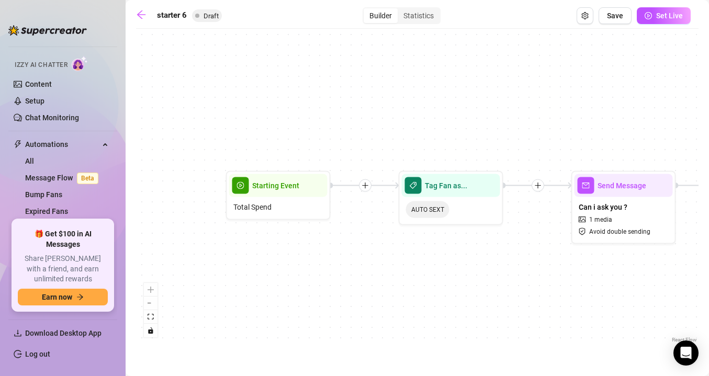
drag, startPoint x: 561, startPoint y: 106, endPoint x: 330, endPoint y: 91, distance: 230.9
click at [321, 92] on div "If True If True If True Wait for 2m Tag Fan as... AUTO SEXT Send Message Pantie…" at bounding box center [417, 190] width 563 height 312
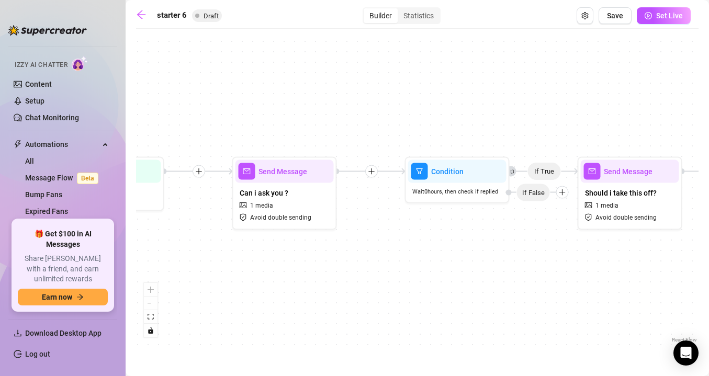
drag, startPoint x: 557, startPoint y: 110, endPoint x: 326, endPoint y: 114, distance: 230.9
click at [293, 114] on div "If True If True If True Wait for 2m Tag Fan as... AUTO SEXT Send Message Pantie…" at bounding box center [417, 190] width 563 height 312
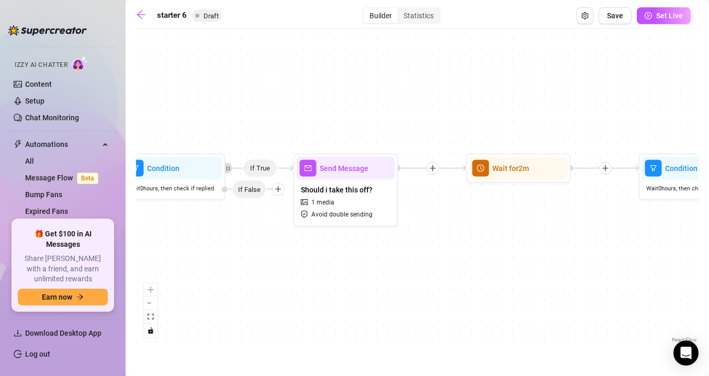
drag, startPoint x: 454, startPoint y: 123, endPoint x: 239, endPoint y: 105, distance: 215.5
click at [246, 107] on div "If True If True If True Wait for 2m Tag Fan as... AUTO SEXT Send Message Pantie…" at bounding box center [417, 190] width 563 height 312
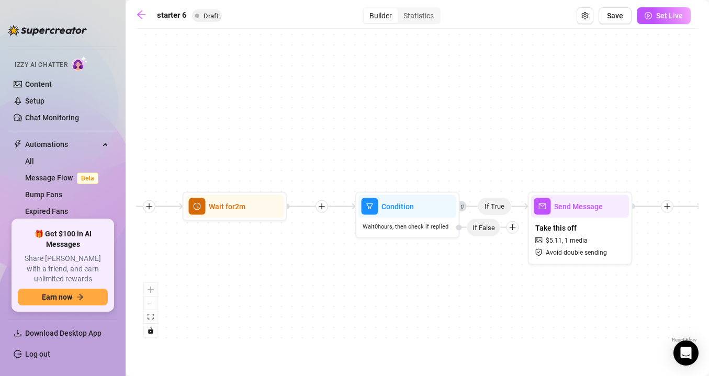
drag, startPoint x: 494, startPoint y: 102, endPoint x: 260, endPoint y: 148, distance: 238.6
click at [260, 148] on div "If True If True If True Wait for 2m Tag Fan as... AUTO SEXT Send Message Pantie…" at bounding box center [417, 190] width 563 height 312
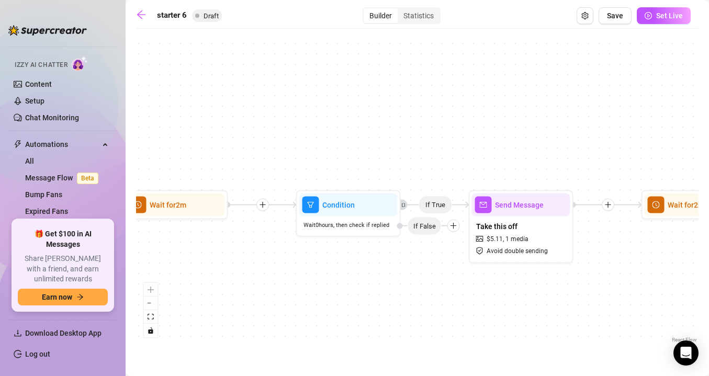
drag, startPoint x: 420, startPoint y: 147, endPoint x: 240, endPoint y: 142, distance: 179.7
click at [241, 142] on div "If True If True If True Wait for 2m Tag Fan as... AUTO SEXT Send Message Pantie…" at bounding box center [417, 190] width 563 height 312
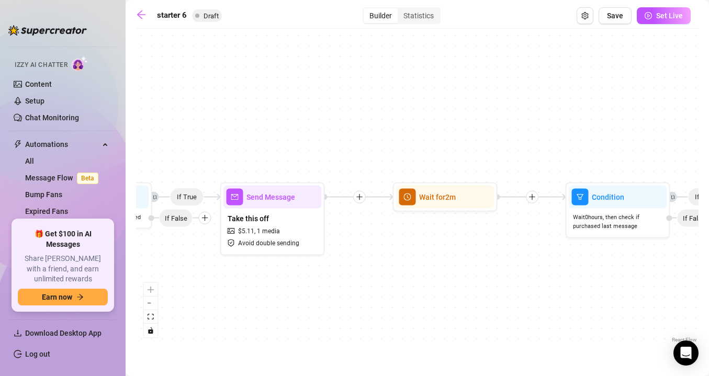
drag, startPoint x: 485, startPoint y: 139, endPoint x: 251, endPoint y: 138, distance: 233.5
click at [251, 138] on div "If True If True If True Wait for 2m Tag Fan as... AUTO SEXT Send Message Pantie…" at bounding box center [417, 190] width 563 height 312
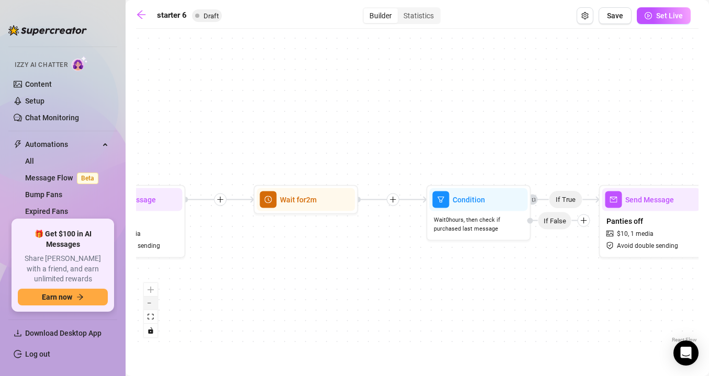
click at [152, 304] on button "zoom out" at bounding box center [151, 304] width 14 height 14
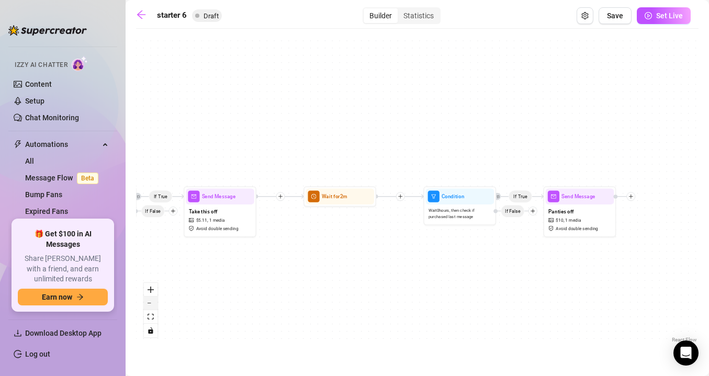
click at [152, 304] on button "zoom out" at bounding box center [151, 304] width 14 height 14
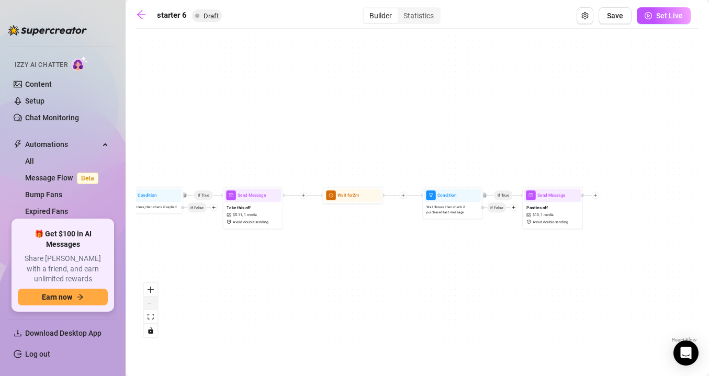
click at [152, 304] on button "zoom out" at bounding box center [151, 304] width 14 height 14
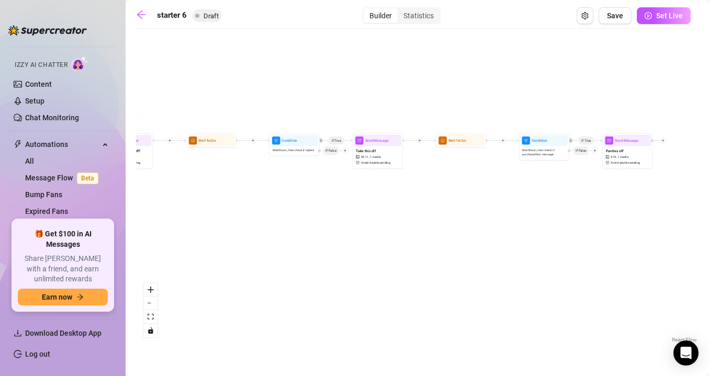
drag, startPoint x: 408, startPoint y: 260, endPoint x: 512, endPoint y: 209, distance: 115.4
click at [512, 209] on div "If True If True If True Wait for 2m Tag Fan as... AUTO SEXT Send Message Pantie…" at bounding box center [417, 190] width 563 height 312
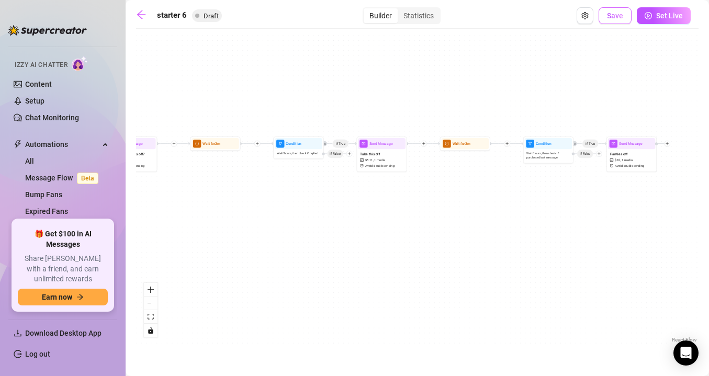
click at [629, 16] on button "Save" at bounding box center [615, 15] width 33 height 17
click at [667, 17] on span "Set Live" at bounding box center [670, 16] width 27 height 8
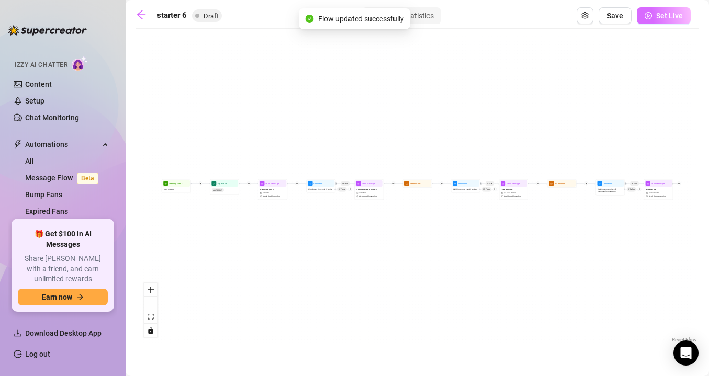
click at [669, 18] on span "Set Live" at bounding box center [670, 16] width 27 height 8
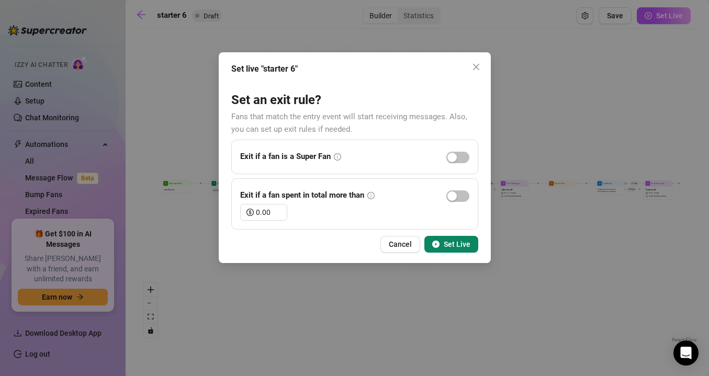
click at [372, 196] on icon "info-circle" at bounding box center [371, 196] width 1 height 4
click at [439, 244] on icon "play-circle" at bounding box center [435, 244] width 7 height 7
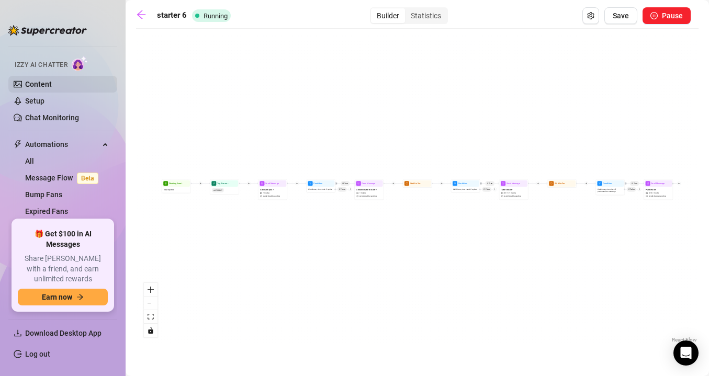
click at [52, 82] on link "Content" at bounding box center [38, 84] width 27 height 8
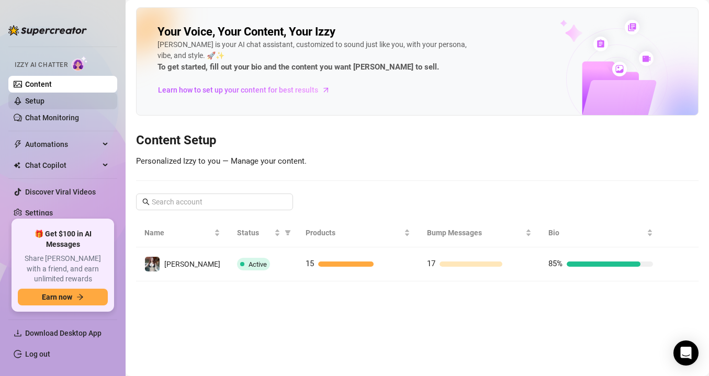
click at [45, 102] on link "Setup" at bounding box center [34, 101] width 19 height 8
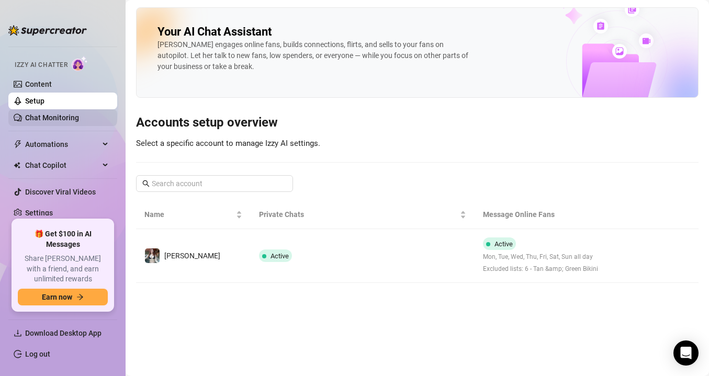
click at [76, 116] on link "Chat Monitoring" at bounding box center [52, 118] width 54 height 8
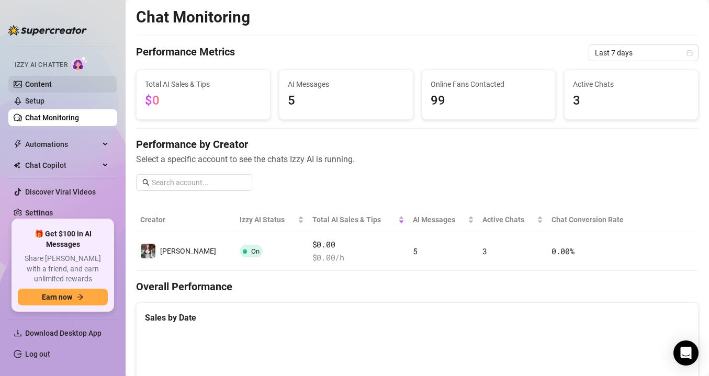
click at [52, 83] on link "Content" at bounding box center [38, 84] width 27 height 8
